Goal: Task Accomplishment & Management: Manage account settings

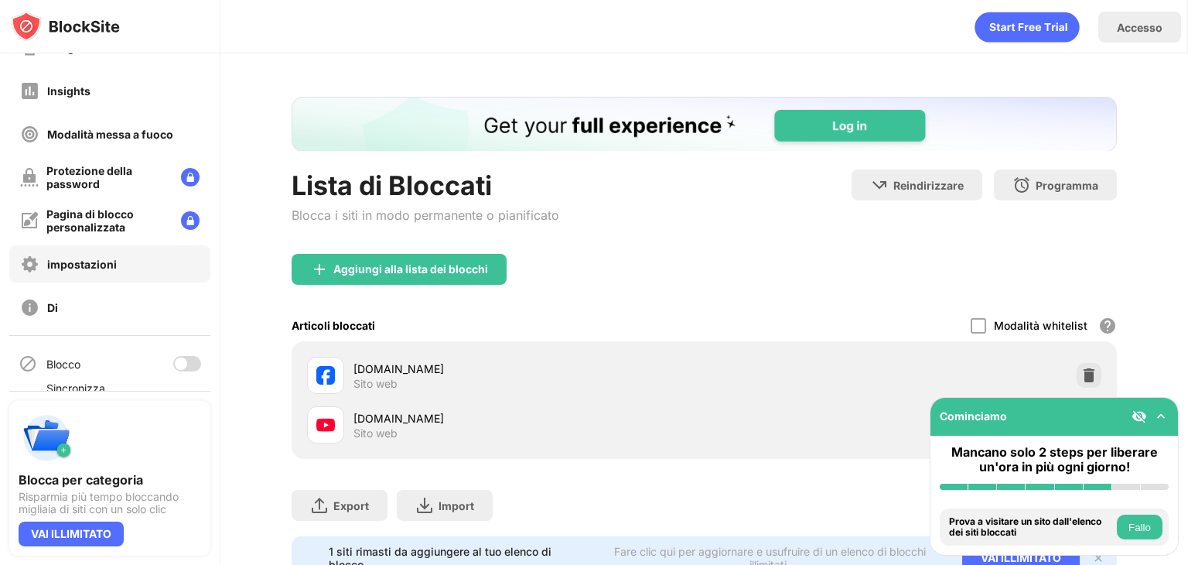
scroll to position [114, 0]
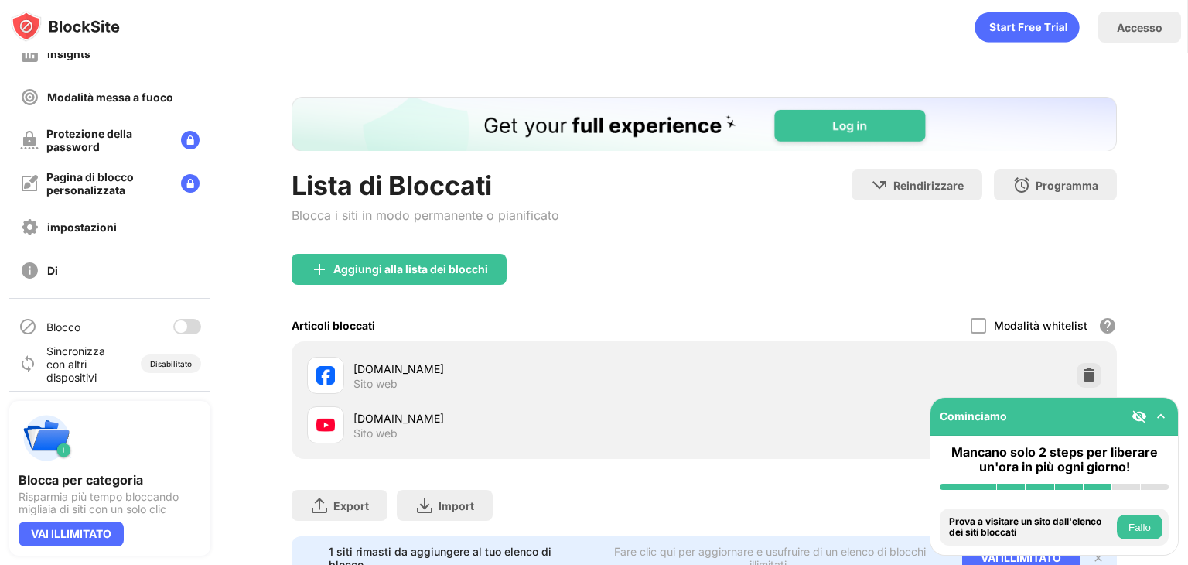
click at [179, 328] on div at bounding box center [187, 326] width 28 height 15
